Goal: Register for event/course

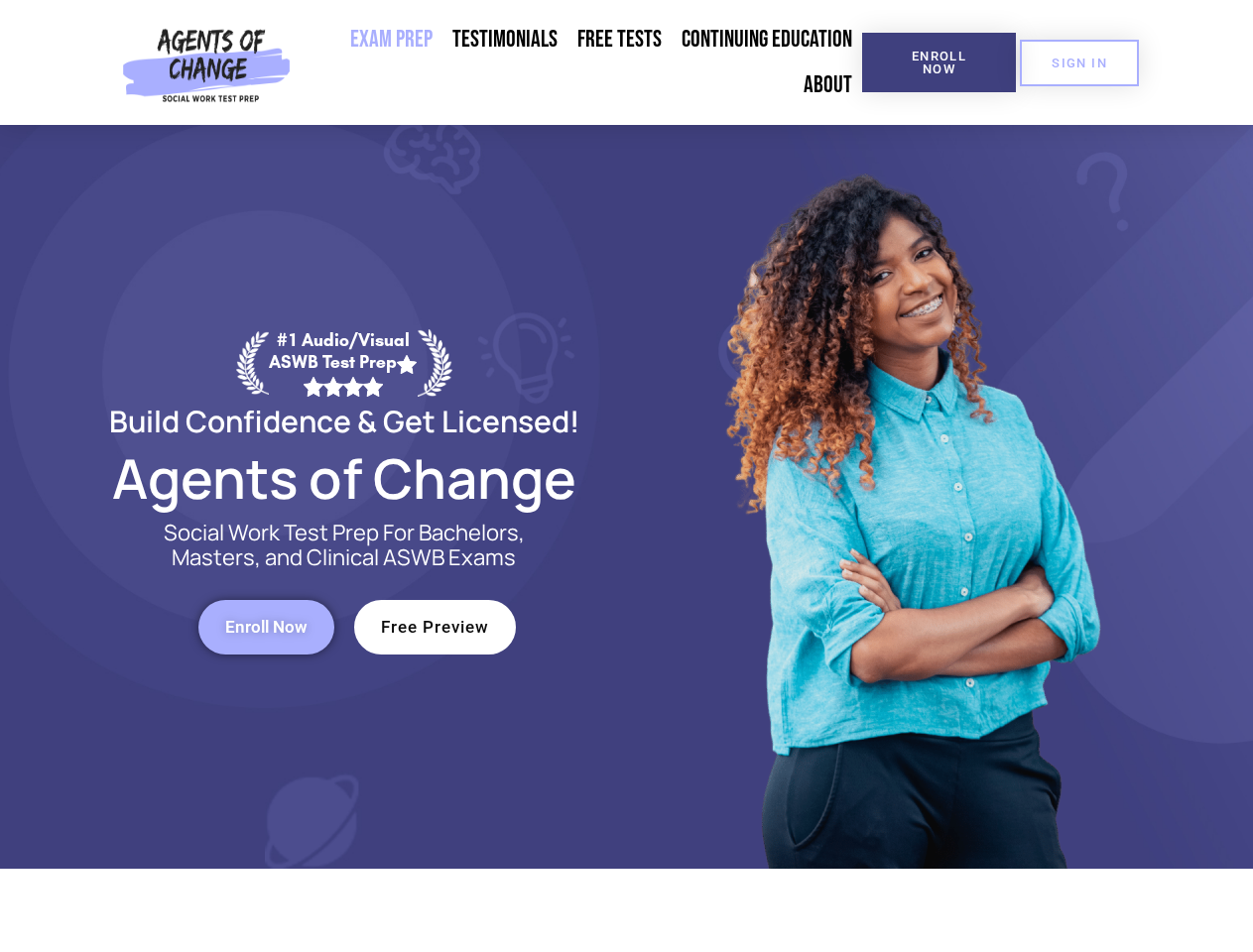
click at [627, 476] on div at bounding box center [910, 497] width 565 height 744
click at [939, 63] on span "Enroll Now" at bounding box center [939, 63] width 91 height 26
click at [1080, 63] on span "SIGN IN" at bounding box center [1080, 63] width 56 height 13
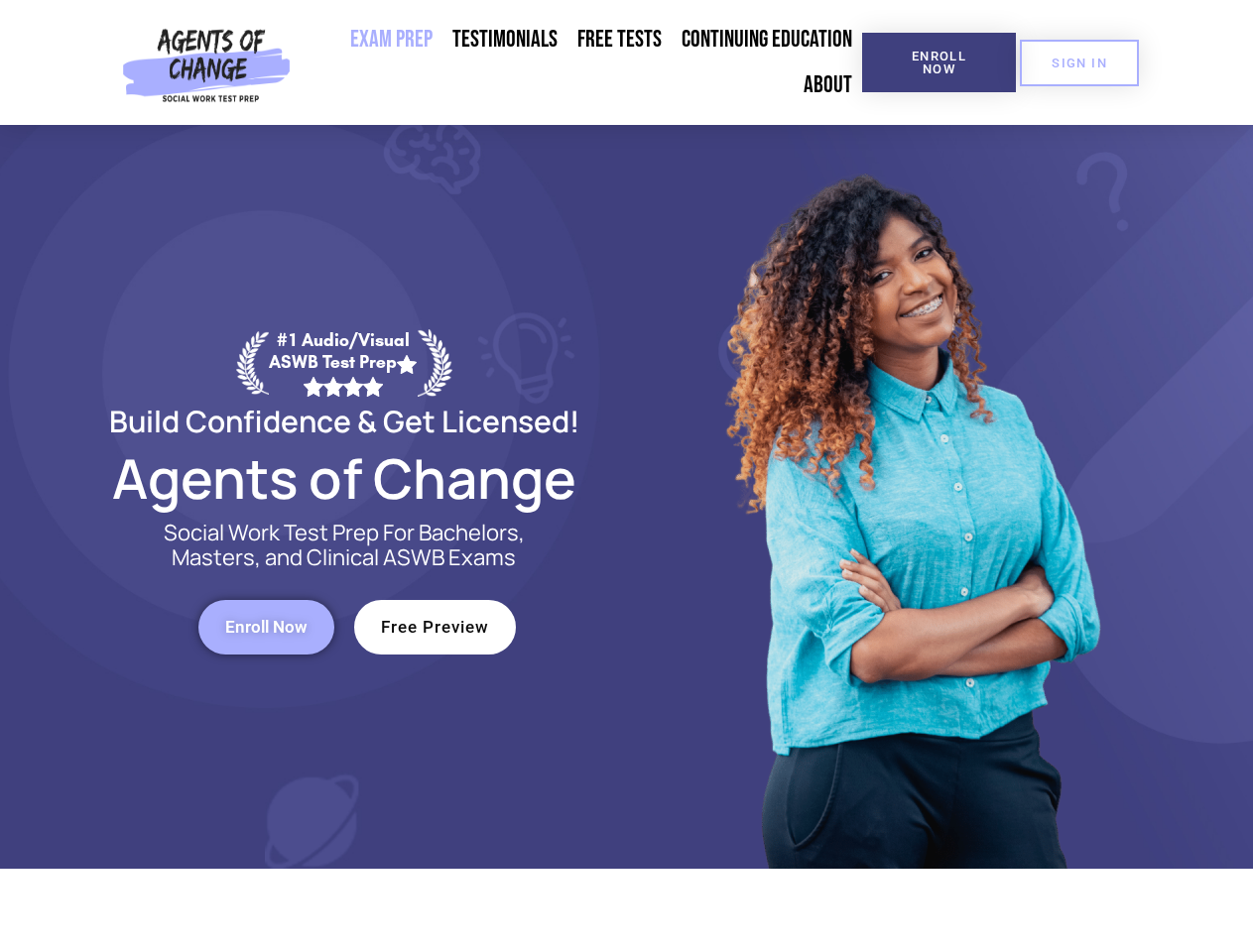
click at [266, 627] on span "Enroll Now" at bounding box center [266, 627] width 83 height 17
click at [435, 627] on span "Free Preview" at bounding box center [435, 627] width 108 height 17
